Goal: Find specific page/section: Locate a particular part of the current website

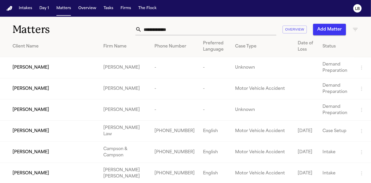
click at [178, 27] on input "text" at bounding box center [209, 29] width 135 height 11
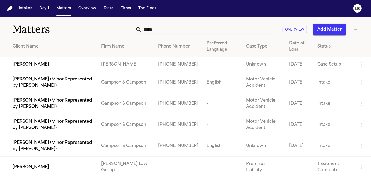
scroll to position [95, 0]
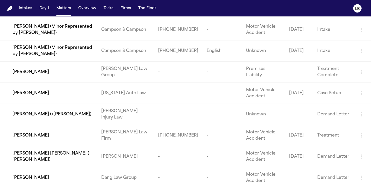
type input "*****"
click at [115, 144] on td "[PERSON_NAME] Law Firm" at bounding box center [125, 135] width 57 height 21
click at [27, 138] on span "[PERSON_NAME]" at bounding box center [31, 135] width 37 height 6
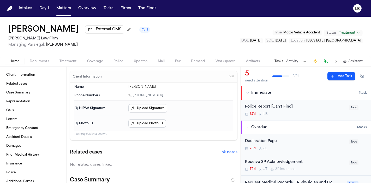
click at [297, 61] on button "Activity" at bounding box center [292, 61] width 12 height 4
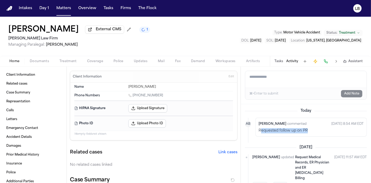
drag, startPoint x: 261, startPoint y: 130, endPoint x: 324, endPoint y: 129, distance: 62.6
click at [324, 129] on div "Requested follow up on PR" at bounding box center [311, 130] width 105 height 5
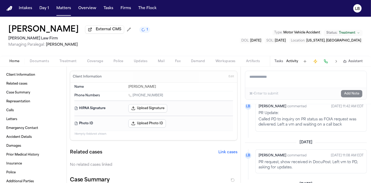
scroll to position [377, 0]
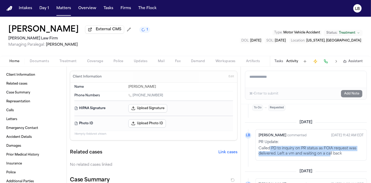
drag, startPoint x: 271, startPoint y: 129, endPoint x: 330, endPoint y: 134, distance: 59.7
click at [330, 146] on p "Called PD to inquiry on PR status as FOIA request was delivered. Left a vm and …" at bounding box center [311, 151] width 105 height 10
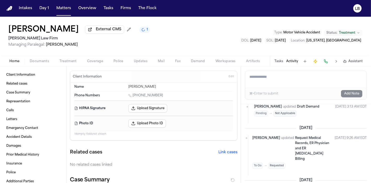
scroll to position [290, 0]
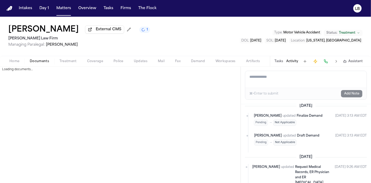
click at [32, 63] on span "Documents" at bounding box center [39, 61] width 19 height 4
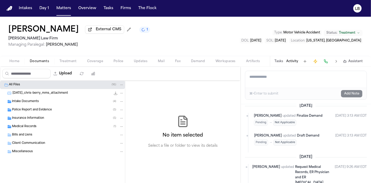
click at [40, 110] on span "Police Report and Evidence" at bounding box center [32, 110] width 40 height 4
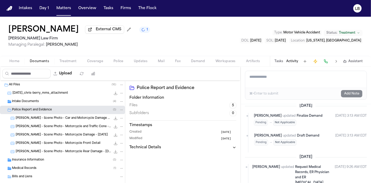
click at [20, 61] on button "Home" at bounding box center [14, 61] width 20 height 6
